Goal: Task Accomplishment & Management: Manage account settings

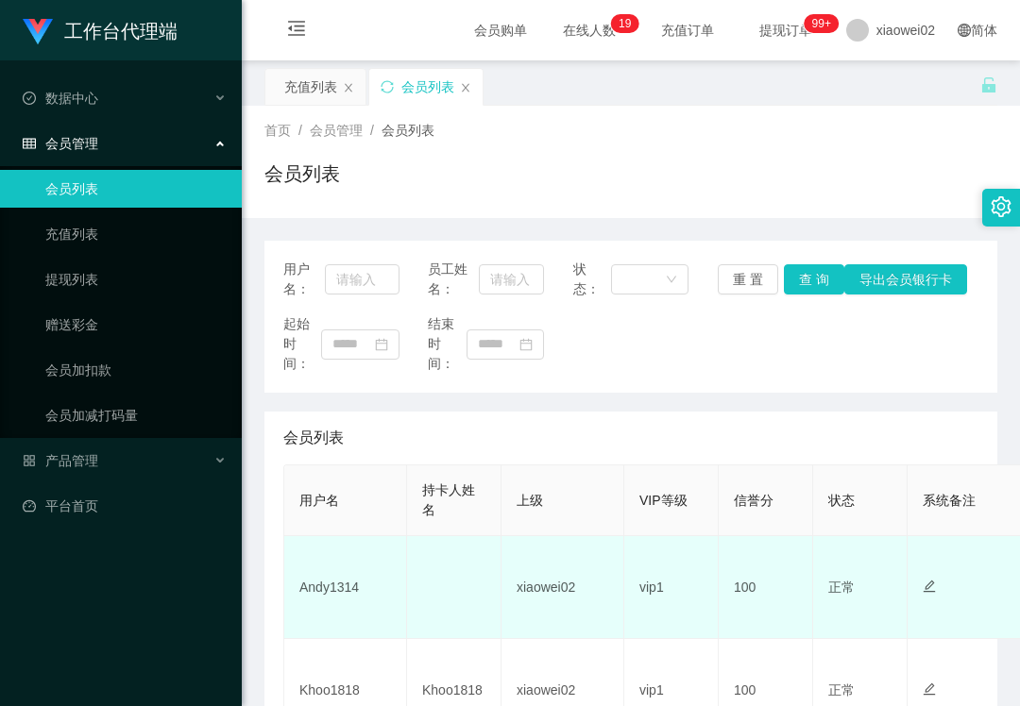
click at [321, 582] on td "Andy1314" at bounding box center [345, 587] width 123 height 103
copy td "Andy1314"
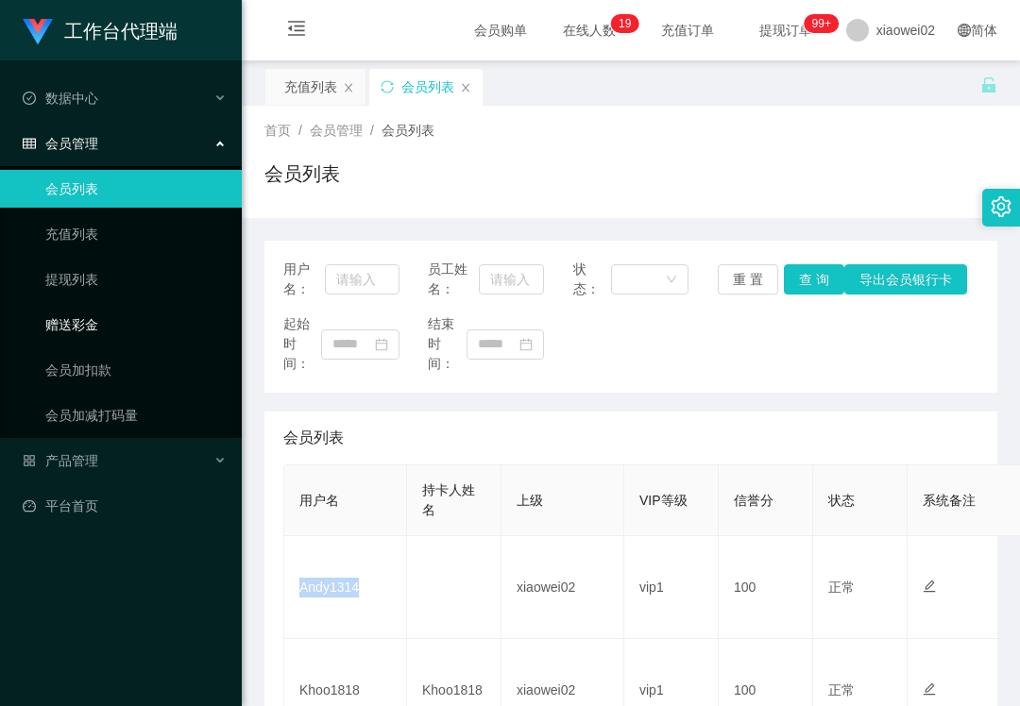
drag, startPoint x: 321, startPoint y: 582, endPoint x: 152, endPoint y: 314, distance: 316.2
click at [152, 314] on link "赠送彩金" at bounding box center [135, 325] width 181 height 38
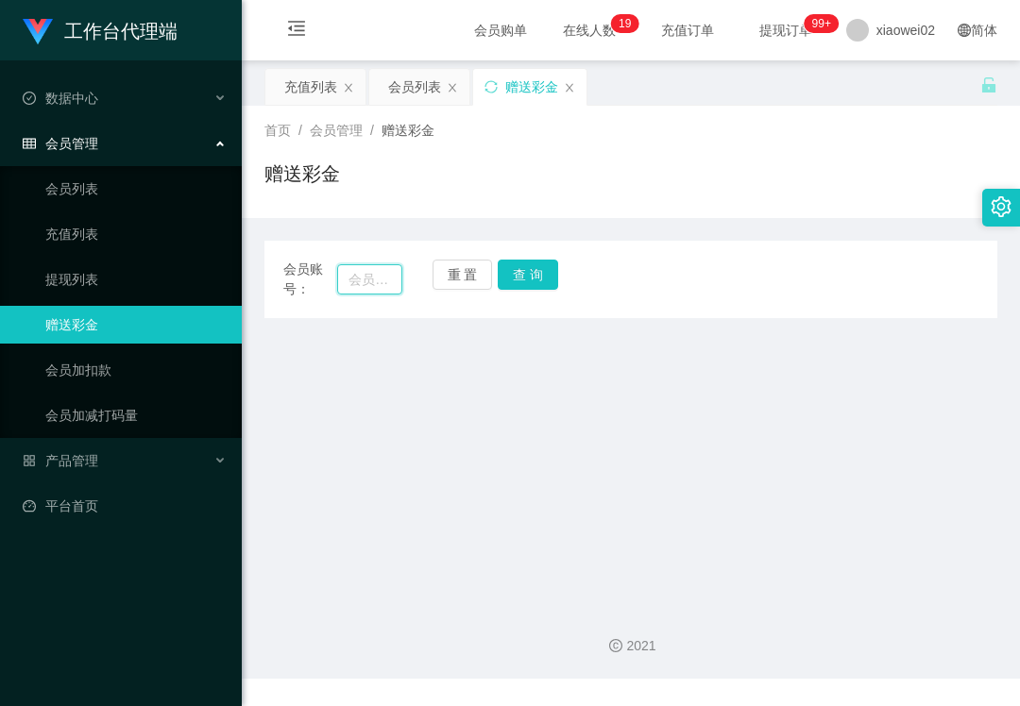
click at [356, 284] on input "text" at bounding box center [369, 279] width 65 height 30
paste input "Andy1314"
type input "Andy1314"
click at [530, 274] on button "查 询" at bounding box center [528, 275] width 60 height 30
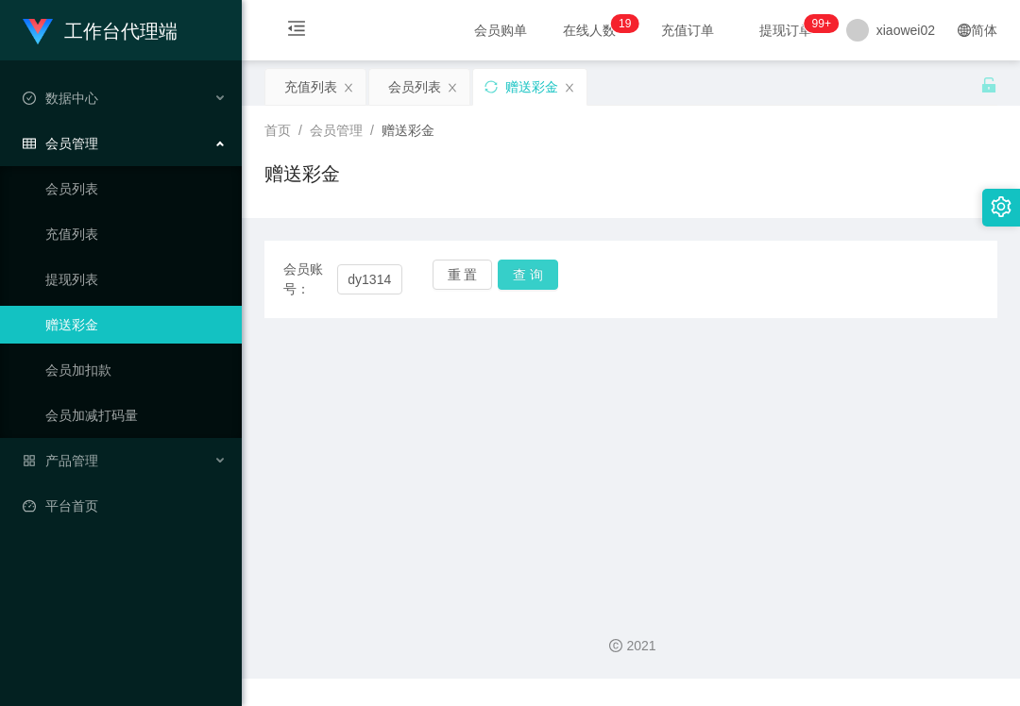
scroll to position [0, 0]
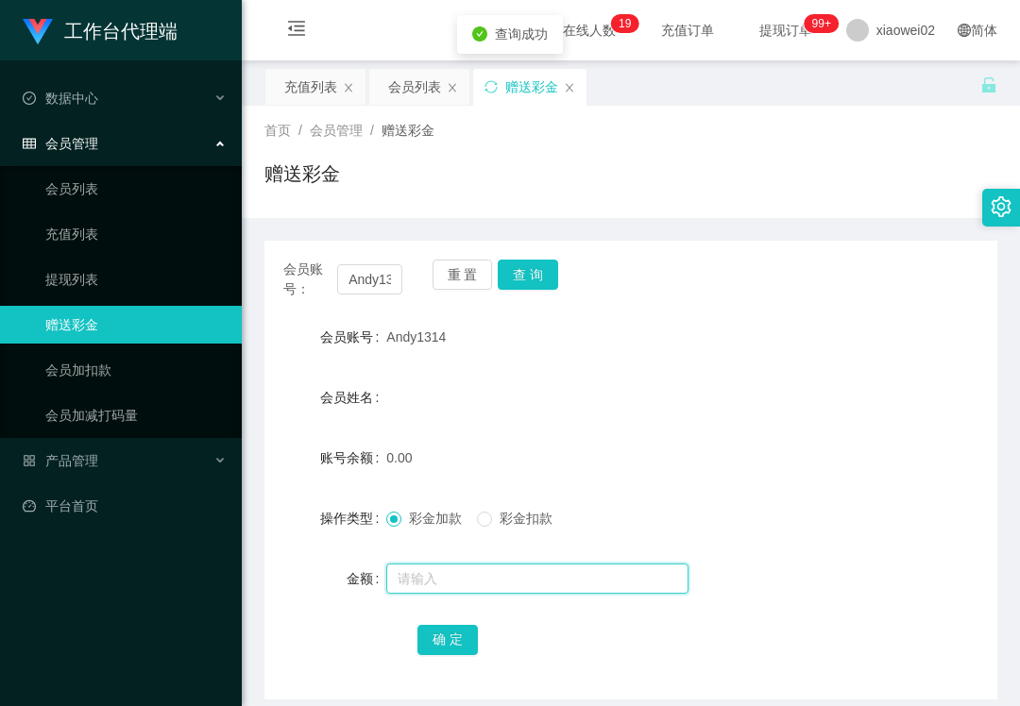
click at [459, 585] on input "text" at bounding box center [537, 579] width 302 height 30
type input "30"
drag, startPoint x: 453, startPoint y: 643, endPoint x: 548, endPoint y: 599, distance: 104.3
click at [453, 643] on button "确 定" at bounding box center [447, 640] width 60 height 30
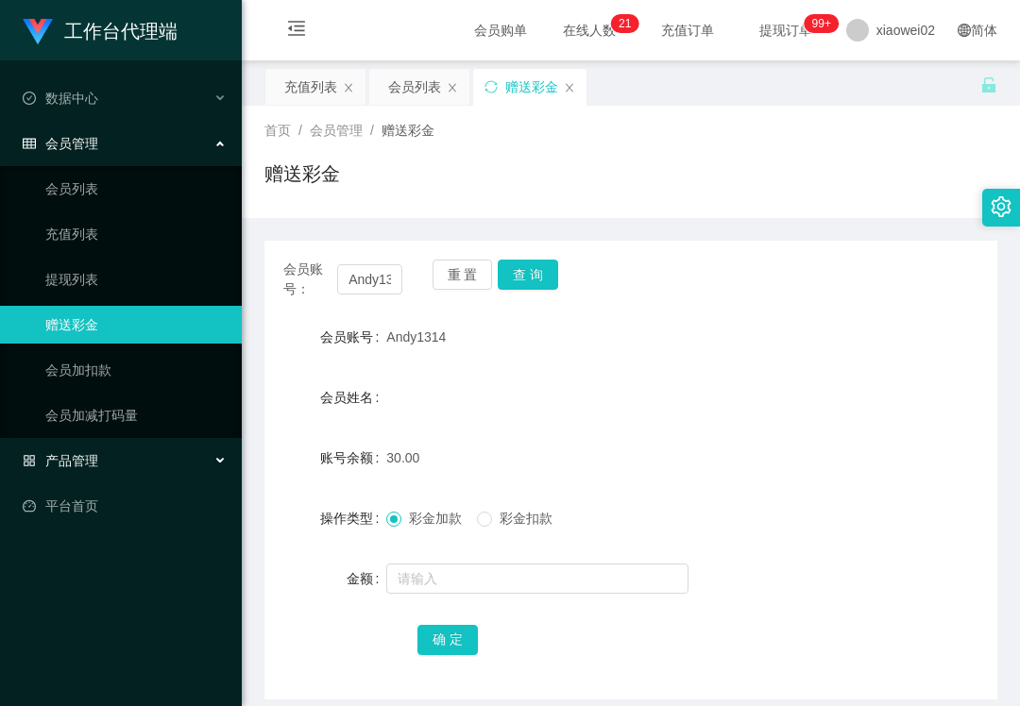
click at [72, 455] on span "产品管理" at bounding box center [61, 460] width 76 height 15
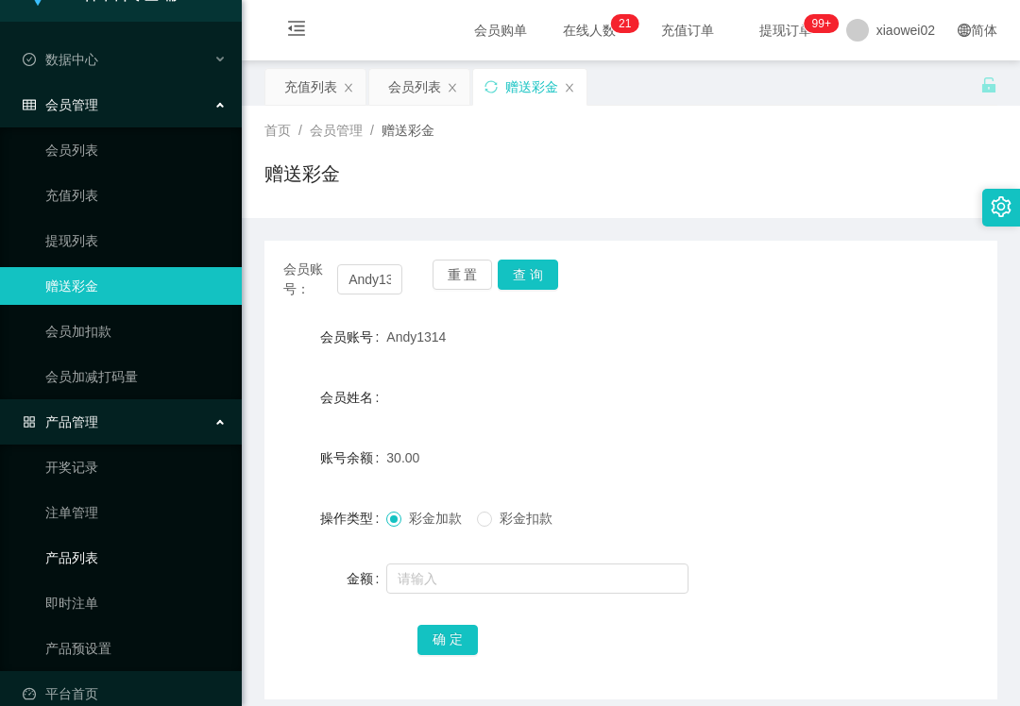
scroll to position [60, 0]
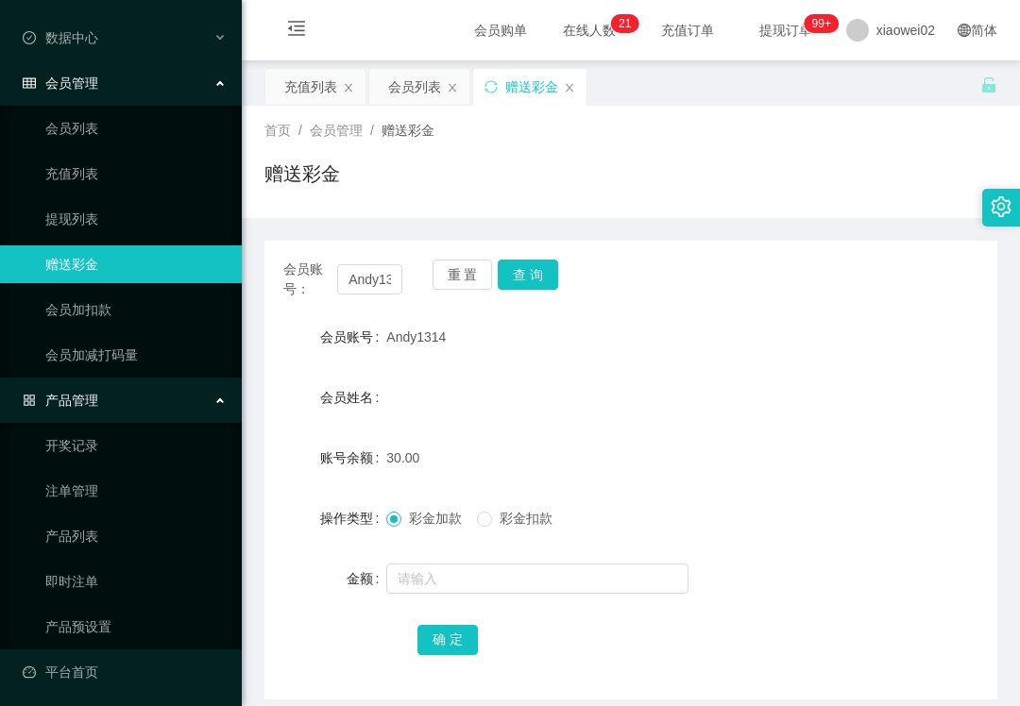
click at [100, 597] on ul "开奖记录 注单管理 产品列表 即时注单 产品预设置" at bounding box center [121, 536] width 242 height 227
click at [89, 619] on link "产品预设置" at bounding box center [135, 627] width 181 height 38
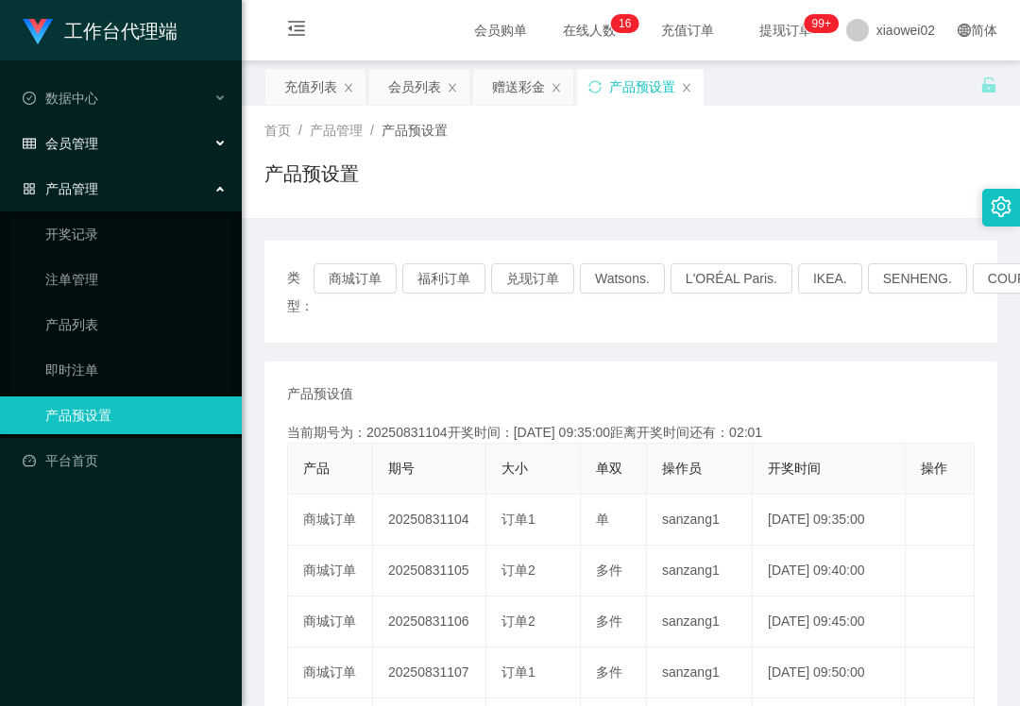
click at [110, 132] on div "会员管理" at bounding box center [121, 144] width 242 height 38
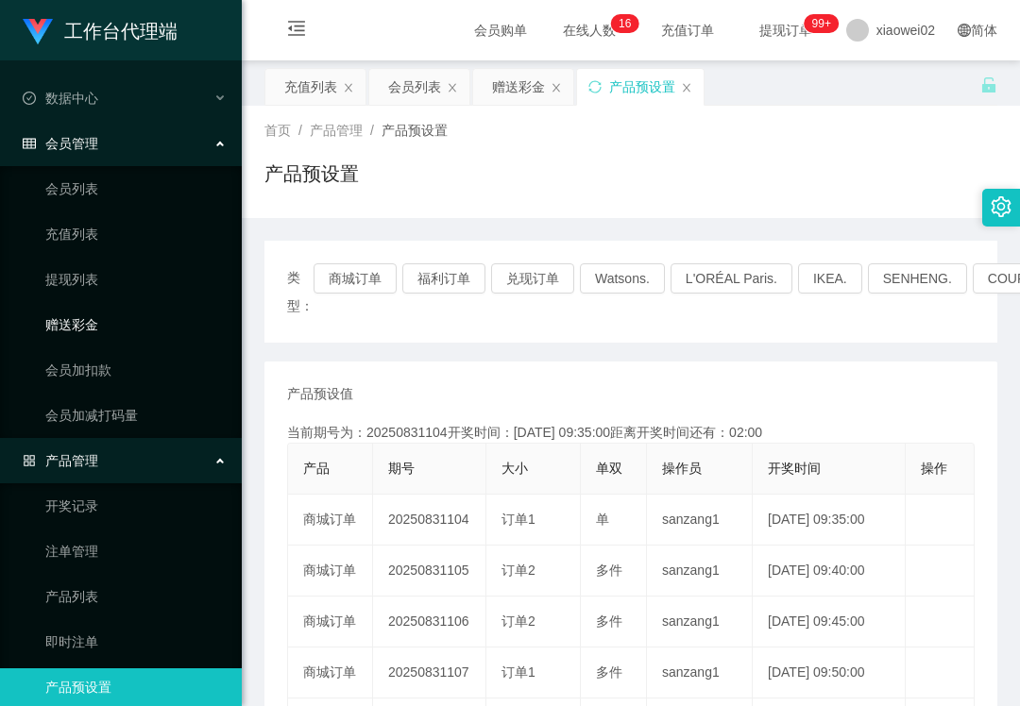
click at [129, 317] on link "赠送彩金" at bounding box center [135, 325] width 181 height 38
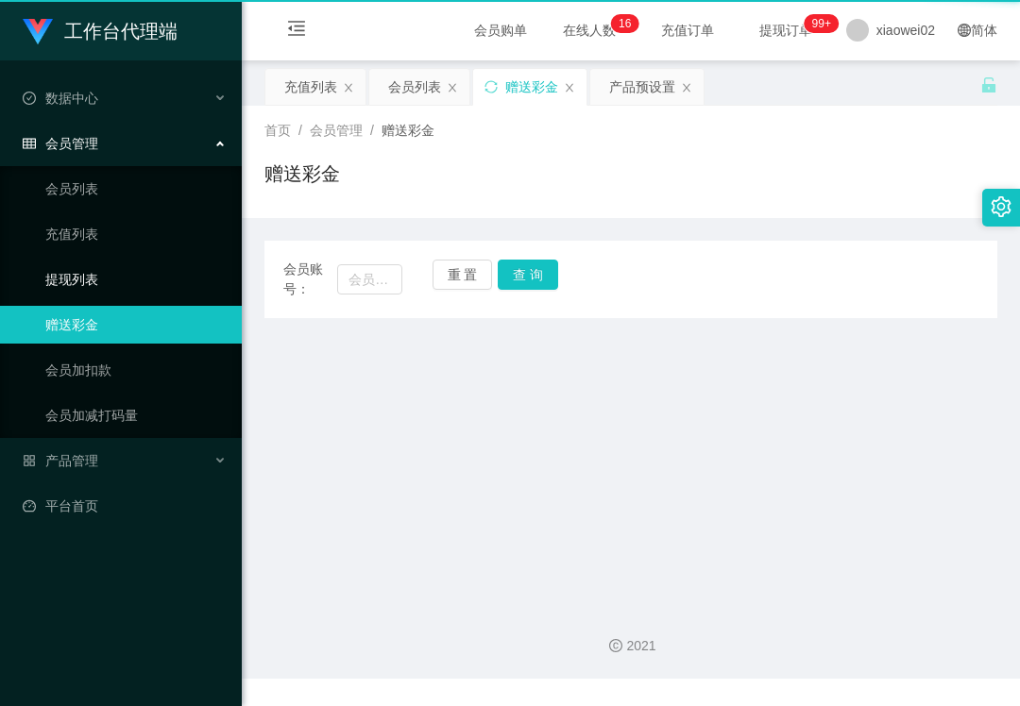
click at [128, 278] on link "提现列表" at bounding box center [135, 280] width 181 height 38
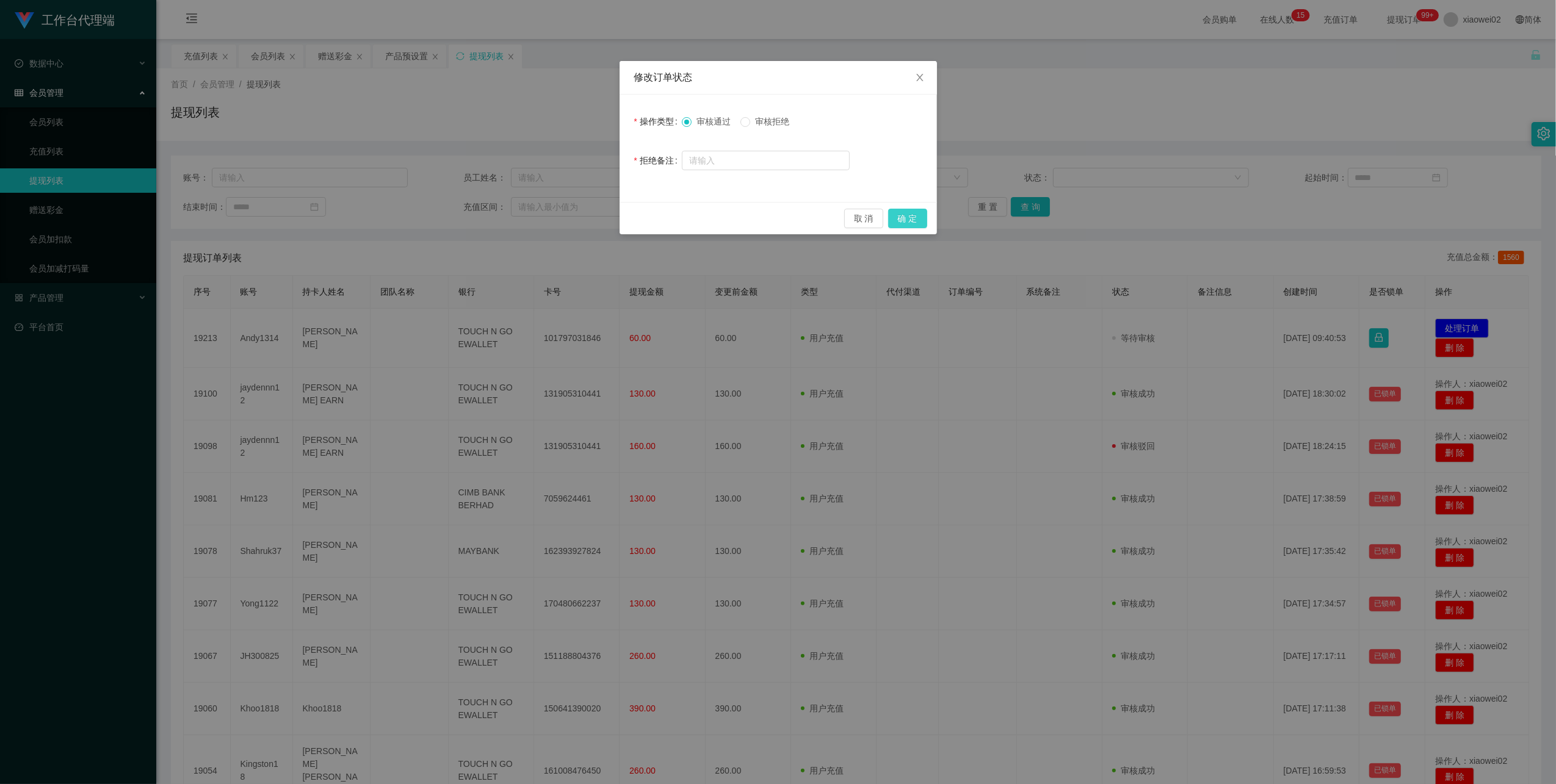
click at [909, 215] on button "确 定" at bounding box center [908, 218] width 39 height 19
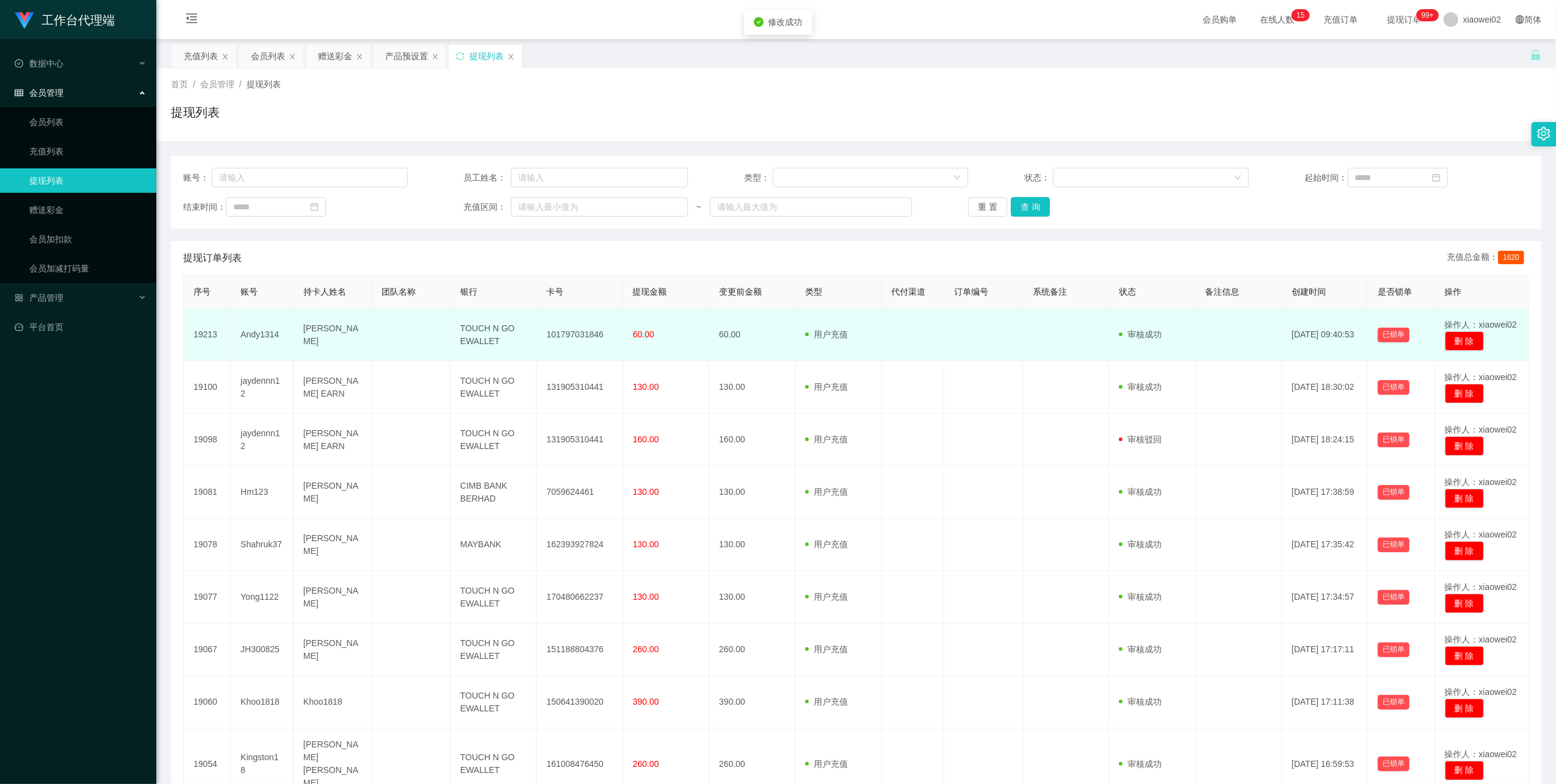
click at [575, 331] on td "101797031846" at bounding box center [579, 335] width 86 height 52
click at [577, 330] on td "101797031846" at bounding box center [579, 335] width 86 height 52
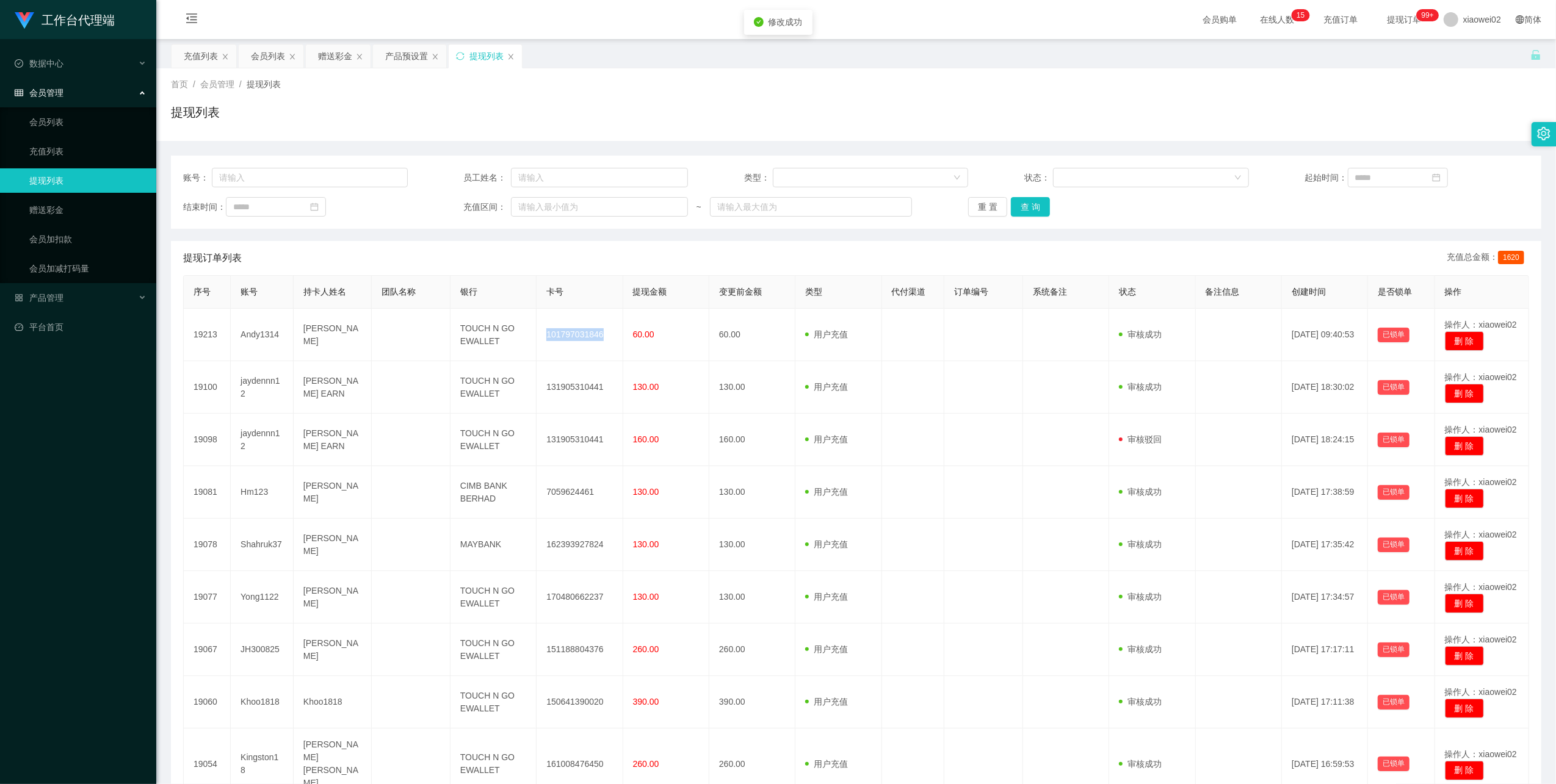
copy td "101797031846"
